Goal: Transaction & Acquisition: Purchase product/service

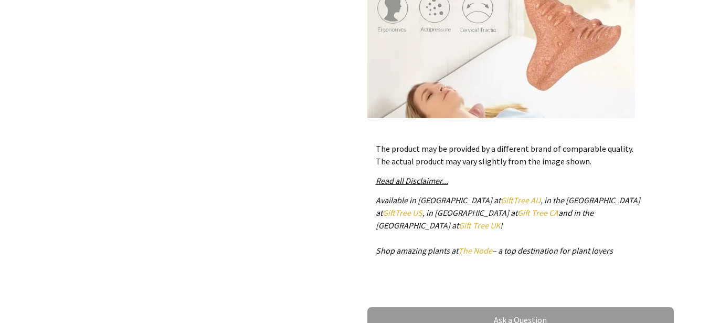
scroll to position [504, 0]
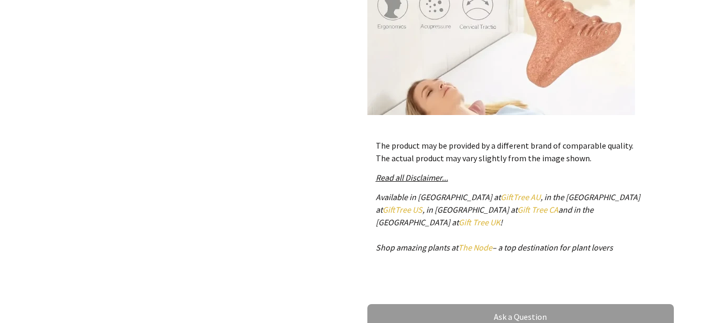
drag, startPoint x: 624, startPoint y: 235, endPoint x: 376, endPoint y: 151, distance: 262.2
click at [376, 151] on div "The product may be provided by a different brand of comparable quality. The act…" at bounding box center [521, 201] width 307 height 140
click at [666, 151] on div "The product may be provided by a different brand of comparable quality. The act…" at bounding box center [521, 201] width 307 height 140
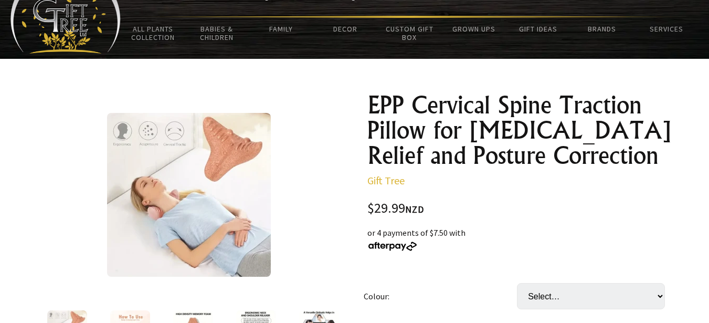
scroll to position [132, 0]
